Goal: Information Seeking & Learning: Learn about a topic

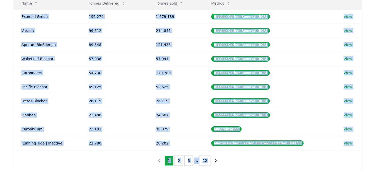
scroll to position [155, 0]
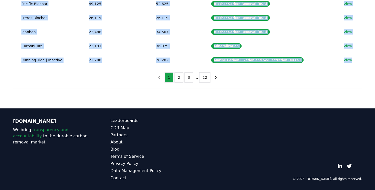
drag, startPoint x: 21, startPoint y: 87, endPoint x: 137, endPoint y: 84, distance: 115.8
copy div "Exomad Green 196,274 1,679,189 Biochar Carbon Removal (BCR) View Varaha 99,512 …"
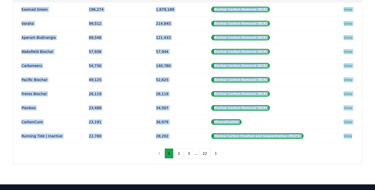
scroll to position [0, 0]
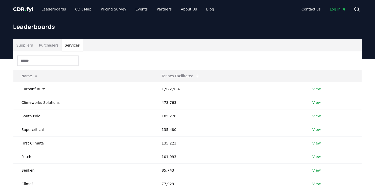
click at [73, 46] on button "Services" at bounding box center [72, 45] width 21 height 12
click at [26, 45] on button "Suppliers" at bounding box center [24, 45] width 23 height 12
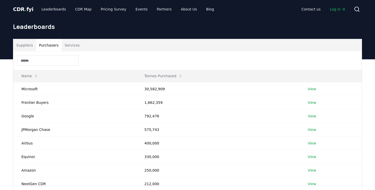
click at [48, 47] on button "Purchasers" at bounding box center [49, 45] width 26 height 12
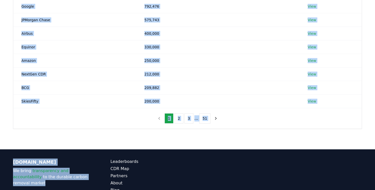
scroll to position [142, 0]
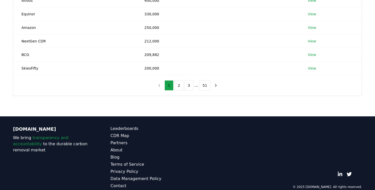
drag, startPoint x: 21, startPoint y: 88, endPoint x: 241, endPoint y: 76, distance: 220.0
click at [241, 76] on div "Name Tonnes Purchased Microsoft 30,582,909 View Frontier Buyers 1,662,359 View …" at bounding box center [187, 2] width 348 height 186
copy thead "Name Tonnes Purchased"
click at [178, 87] on button "2" at bounding box center [178, 85] width 9 height 10
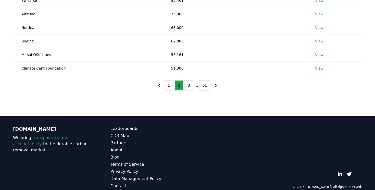
click at [112, 87] on div "Name Tonnes Purchased Stripe 179,575 View Offset8 Capital 178,129 View Shopify …" at bounding box center [187, 2] width 348 height 186
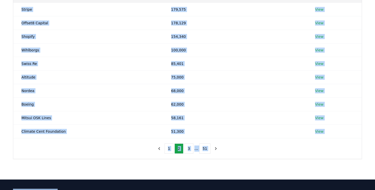
scroll to position [125, 0]
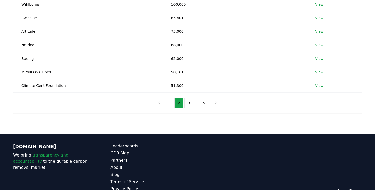
drag, startPoint x: 21, startPoint y: 63, endPoint x: 293, endPoint y: 107, distance: 275.8
click at [293, 107] on div "Name Tonnes Purchased Stripe 179,575 View Offset8 Capital 178,129 View Shopify …" at bounding box center [187, 19] width 348 height 186
copy thead "Name Tonnes Purchased"
click at [189, 104] on button "3" at bounding box center [188, 102] width 9 height 10
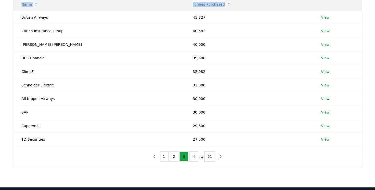
scroll to position [69, 0]
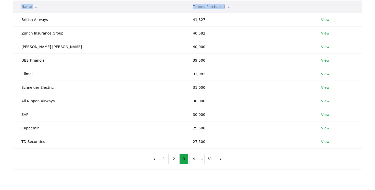
copy thead "Name Tonnes Purchased"
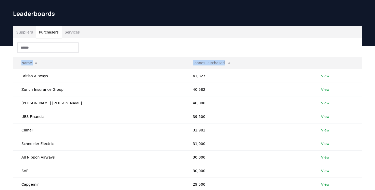
scroll to position [0, 0]
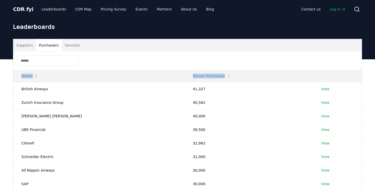
click at [75, 45] on button "Services" at bounding box center [72, 45] width 21 height 12
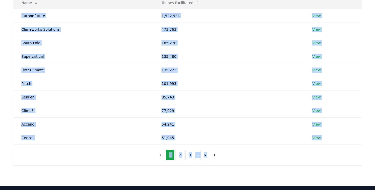
scroll to position [74, 0]
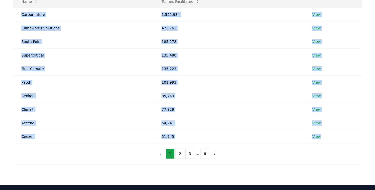
drag, startPoint x: 21, startPoint y: 89, endPoint x: 168, endPoint y: 148, distance: 158.6
click at [168, 148] on div "Name Tonnes Facilitated Carbonfuture 1,522,934 View Climeworks Solutions 473,76…" at bounding box center [187, 70] width 348 height 186
copy div "Carbonfuture 1,522,934 View Climeworks Solutions 473,763 View South Pole 185,27…"
click at [181, 152] on button "2" at bounding box center [179, 153] width 9 height 10
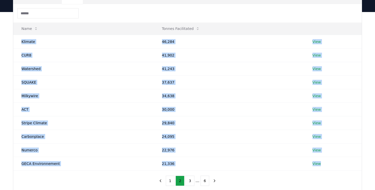
scroll to position [46, 0]
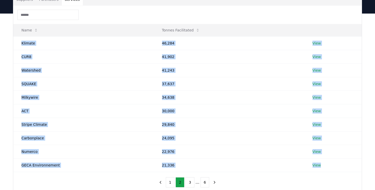
copy div "Carbonfuture 1,522,934 View Climeworks Solutions 473,763 View South Pole 185,27…"
click at [191, 184] on button "3" at bounding box center [189, 182] width 9 height 10
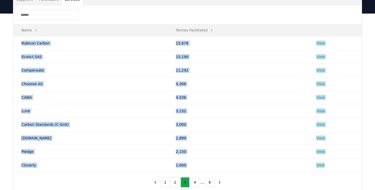
copy div "Carbonfuture 1,522,934 View Climeworks Solutions 473,763 View South Pole 185,27…"
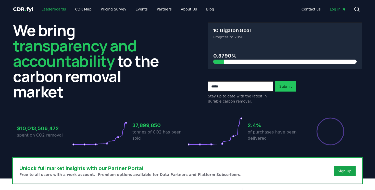
click at [50, 10] on link "Leaderboards" at bounding box center [53, 9] width 33 height 9
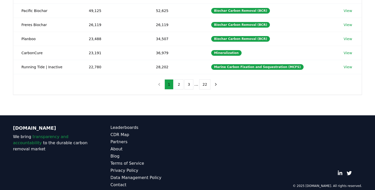
scroll to position [155, 0]
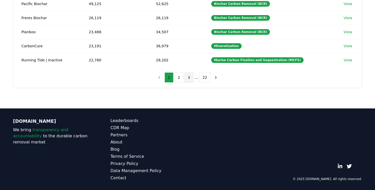
click at [190, 78] on button "3" at bounding box center [188, 77] width 9 height 10
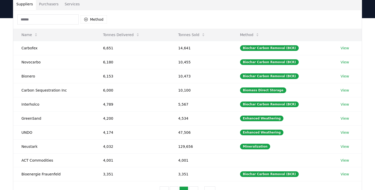
scroll to position [0, 0]
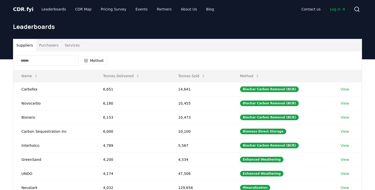
click at [74, 45] on button "Services" at bounding box center [72, 45] width 21 height 12
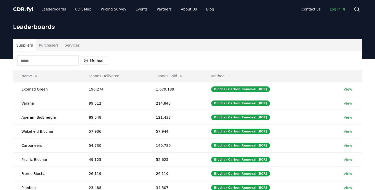
click at [22, 44] on button "Suppliers" at bounding box center [24, 45] width 23 height 12
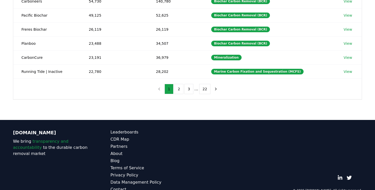
scroll to position [147, 0]
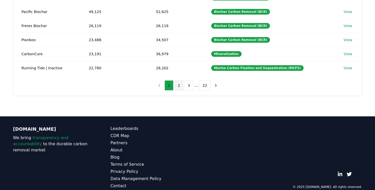
click at [180, 86] on button "2" at bounding box center [178, 85] width 9 height 10
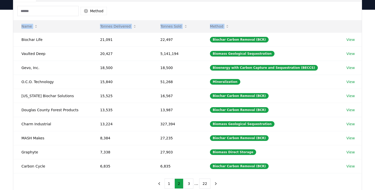
scroll to position [53, 0]
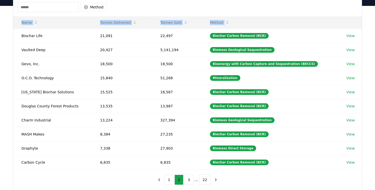
drag, startPoint x: 21, startPoint y: 58, endPoint x: 320, endPoint y: 171, distance: 319.4
click at [320, 171] on div "Method Name Tonnes Delivered Tonnes Sold Method Biochar Life 21,091 22,497 Bioc…" at bounding box center [187, 94] width 348 height 192
copy thead "Name Tonnes Delivered Tonnes Sold Method"
